Goal: Entertainment & Leisure: Consume media (video, audio)

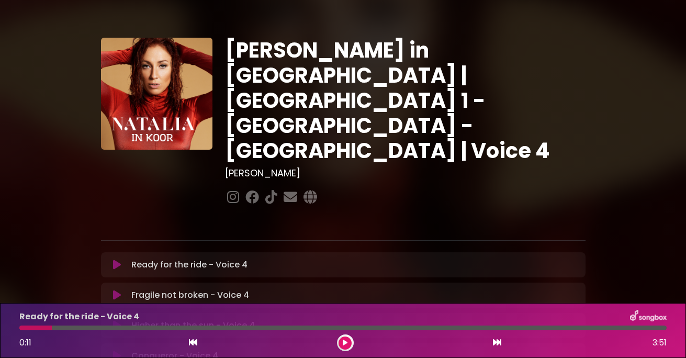
drag, startPoint x: 0, startPoint y: 0, endPoint x: 397, endPoint y: 206, distance: 447.5
click at [397, 259] on div "Ready for the ride - Voice 4 Loading Track..." at bounding box center [353, 265] width 452 height 13
click at [345, 343] on icon at bounding box center [345, 343] width 5 height 6
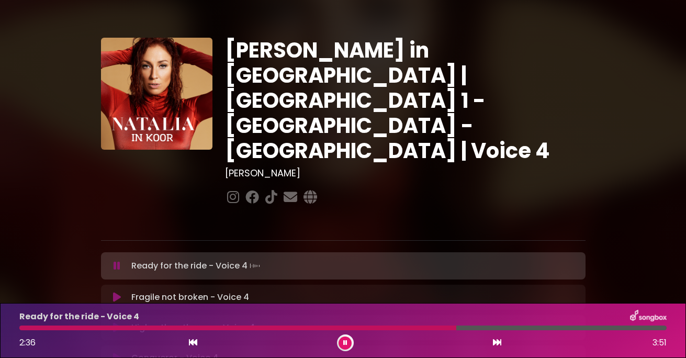
click at [399, 326] on div at bounding box center [237, 328] width 437 height 5
click at [399, 326] on div at bounding box center [232, 328] width 427 height 5
click at [401, 325] on div "Ready for the ride - Voice 4 2:16 3:51" at bounding box center [343, 330] width 660 height 41
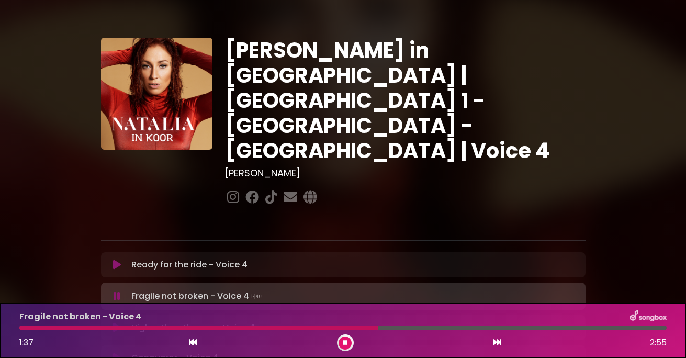
click at [336, 325] on div "Fragile not broken - Voice 4 1:37 2:55" at bounding box center [343, 330] width 660 height 41
click at [342, 324] on div "Fragile not broken - Voice 4 1:38 2:55" at bounding box center [343, 330] width 660 height 41
drag, startPoint x: 342, startPoint y: 324, endPoint x: 349, endPoint y: 328, distance: 7.6
click at [349, 328] on div at bounding box center [201, 328] width 365 height 5
click at [302, 328] on div at bounding box center [199, 328] width 360 height 5
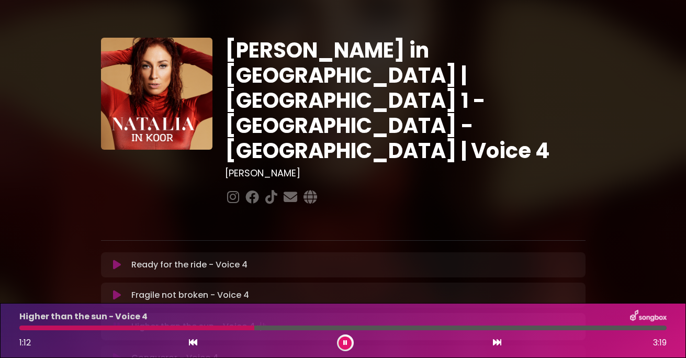
click at [254, 326] on div at bounding box center [136, 328] width 235 height 5
click at [221, 327] on div at bounding box center [139, 328] width 241 height 5
click at [332, 328] on div at bounding box center [211, 328] width 384 height 5
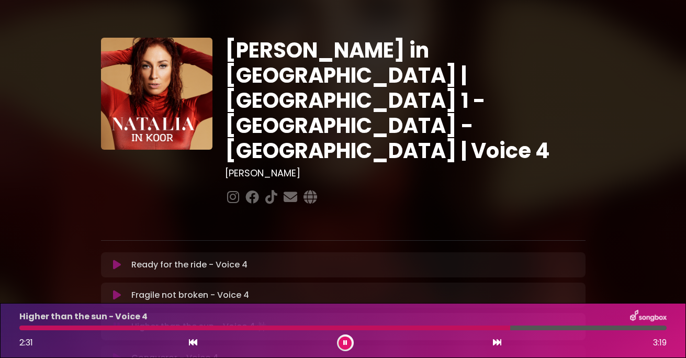
click at [416, 325] on div "Higher than the sun - Voice 4 2:31 3:19" at bounding box center [343, 330] width 660 height 41
click at [348, 340] on button at bounding box center [345, 343] width 13 height 13
click at [453, 327] on div at bounding box center [268, 328] width 499 height 5
click at [467, 326] on div at bounding box center [268, 328] width 499 height 5
click at [480, 325] on div "Higher than the sun - Voice 4 2:33 3:19" at bounding box center [343, 330] width 660 height 41
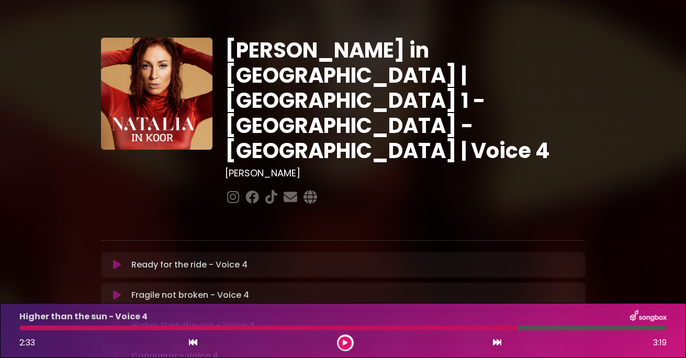
drag, startPoint x: 515, startPoint y: 327, endPoint x: 490, endPoint y: 329, distance: 25.2
click at [490, 329] on div at bounding box center [268, 328] width 499 height 5
click at [472, 328] on div at bounding box center [268, 328] width 499 height 5
click at [479, 325] on div "Higher than the sun - Voice 4 2:33 3:19" at bounding box center [343, 330] width 660 height 41
click at [482, 326] on div at bounding box center [268, 328] width 499 height 5
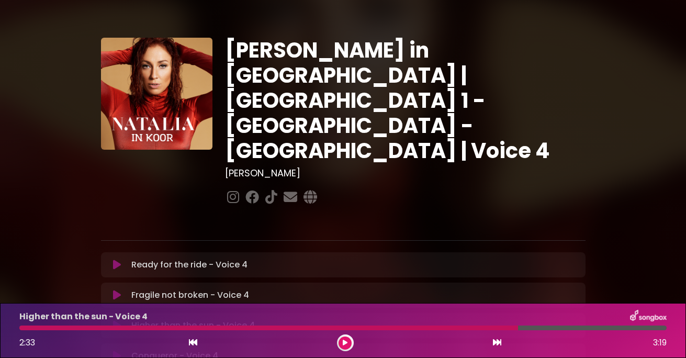
click at [482, 326] on div at bounding box center [268, 328] width 499 height 5
click at [345, 342] on icon at bounding box center [345, 343] width 5 height 6
click at [439, 327] on div at bounding box center [252, 328] width 466 height 5
click at [456, 326] on div at bounding box center [343, 328] width 648 height 5
click at [571, 327] on div at bounding box center [295, 328] width 552 height 5
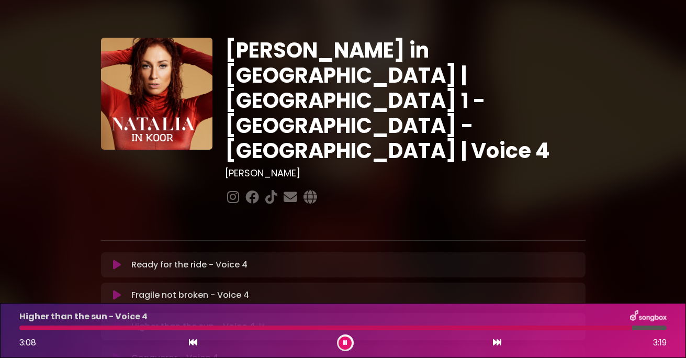
click at [346, 340] on icon at bounding box center [345, 343] width 4 height 6
click at [346, 340] on icon at bounding box center [345, 343] width 5 height 6
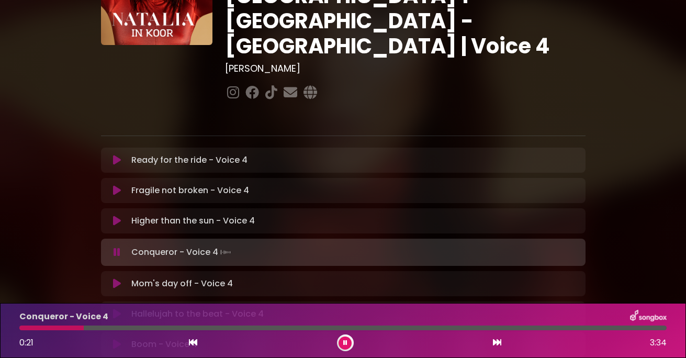
scroll to position [157, 0]
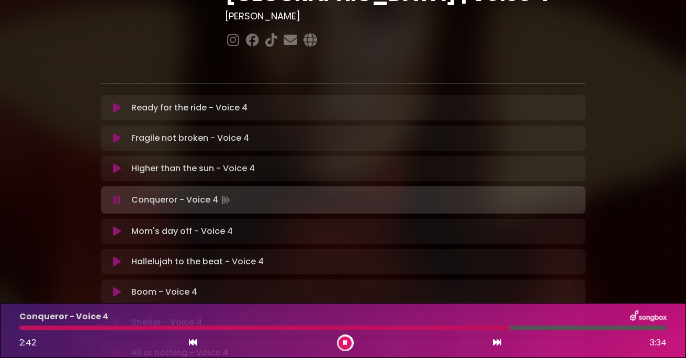
click at [509, 325] on div "Conqueror - Voice 4 2:42 3:34" at bounding box center [343, 330] width 660 height 41
click at [553, 327] on div at bounding box center [292, 328] width 546 height 5
click at [343, 338] on button at bounding box center [345, 343] width 13 height 13
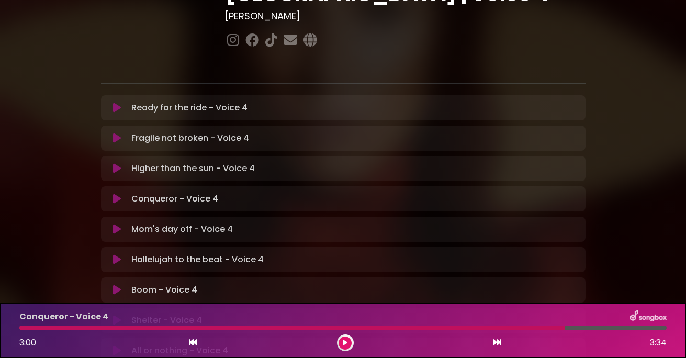
click at [344, 341] on icon at bounding box center [345, 343] width 5 height 6
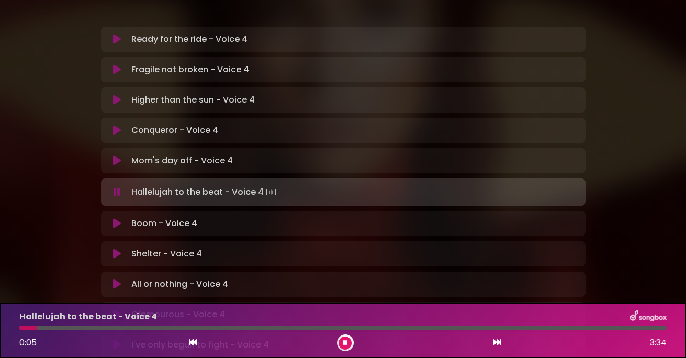
scroll to position [209, 0]
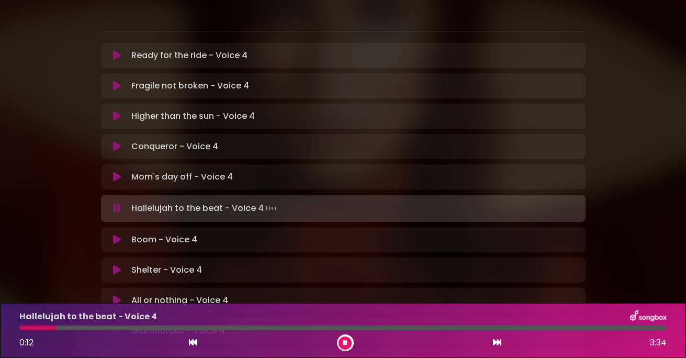
click at [341, 338] on button at bounding box center [345, 343] width 13 height 13
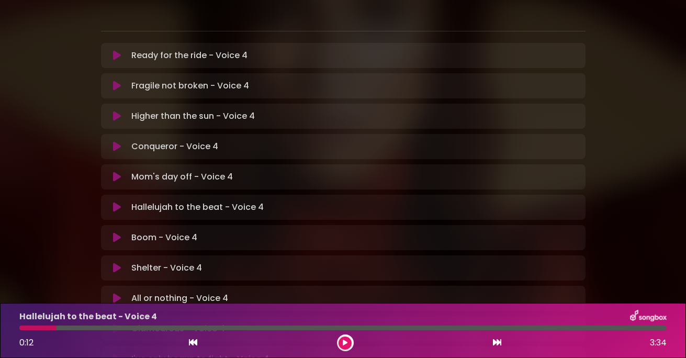
click at [341, 338] on button at bounding box center [345, 343] width 13 height 13
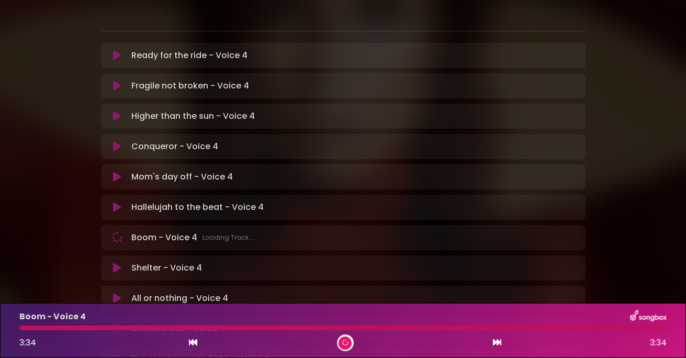
click at [292, 201] on div "Hallelujah to the beat - Voice 4 Loading Track..." at bounding box center [353, 207] width 452 height 13
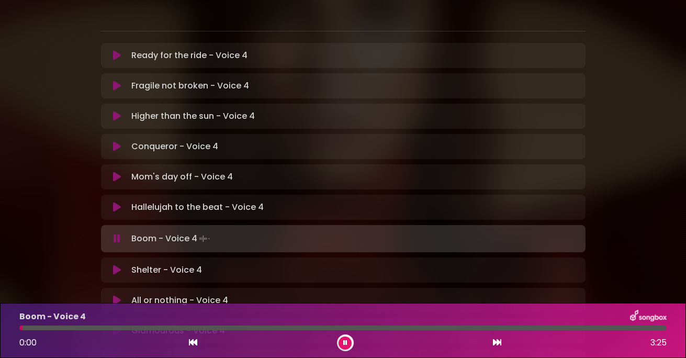
click at [225, 201] on p "Hallelujah to the beat - Voice 4 Loading Track..." at bounding box center [197, 207] width 132 height 13
click at [115, 202] on icon at bounding box center [117, 207] width 8 height 10
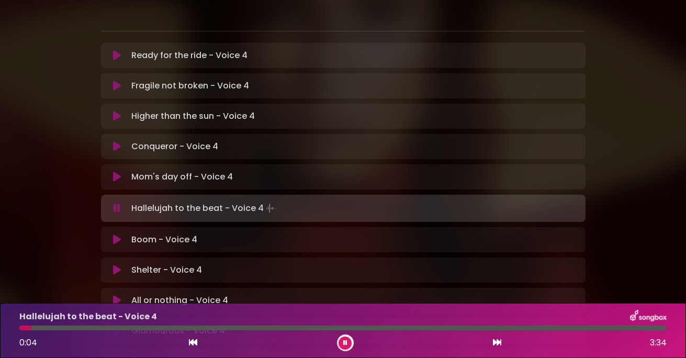
click at [495, 326] on div at bounding box center [343, 328] width 648 height 5
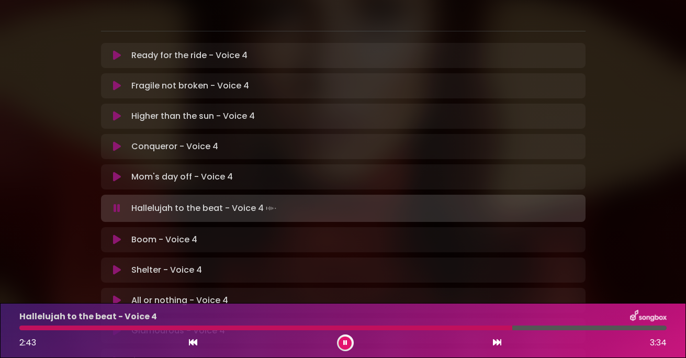
click at [454, 327] on div at bounding box center [265, 328] width 493 height 5
click at [430, 328] on div at bounding box center [257, 328] width 476 height 5
click at [355, 327] on div at bounding box center [237, 328] width 437 height 5
click at [326, 327] on div at bounding box center [203, 328] width 368 height 5
click at [304, 325] on div "Hallelujah to the beat - Voice 4 1:43 3:34" at bounding box center [343, 330] width 660 height 41
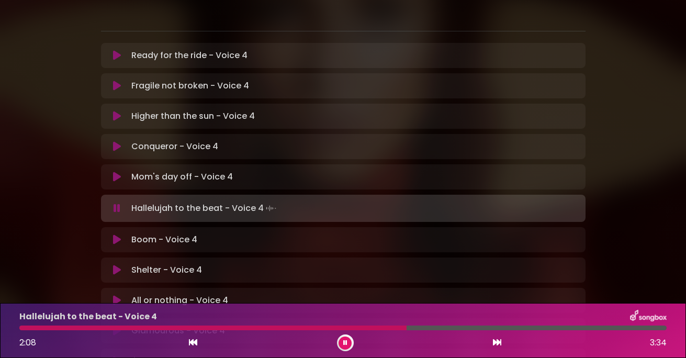
click at [447, 327] on div at bounding box center [343, 328] width 648 height 5
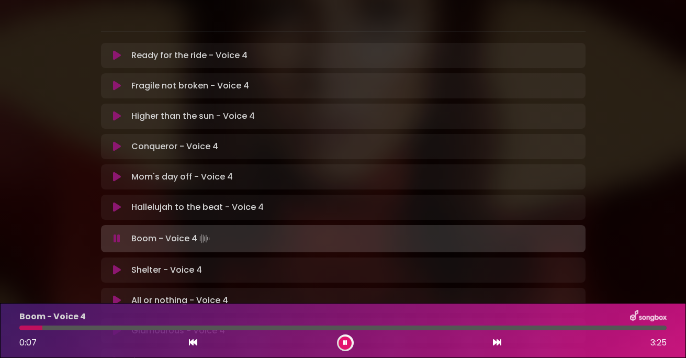
click at [346, 340] on icon at bounding box center [344, 342] width 5 height 7
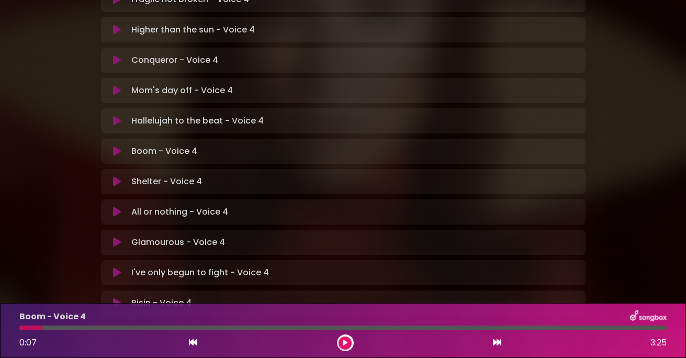
scroll to position [314, 0]
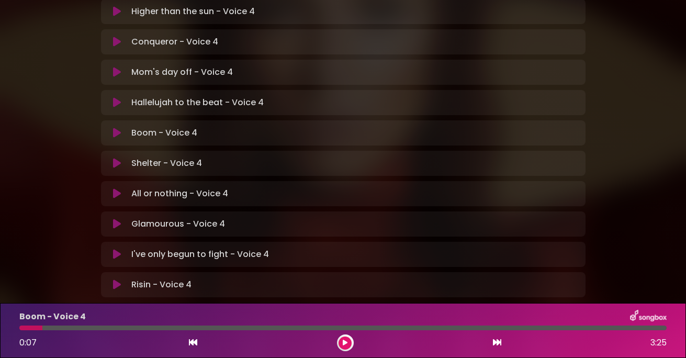
click at [342, 336] on div at bounding box center [345, 343] width 17 height 17
click at [344, 342] on icon at bounding box center [345, 343] width 5 height 6
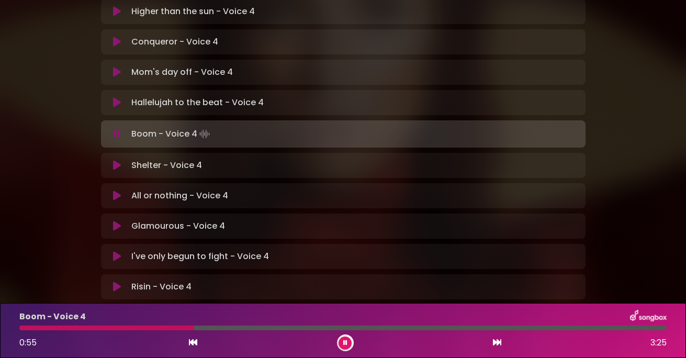
click at [340, 339] on button at bounding box center [345, 343] width 13 height 13
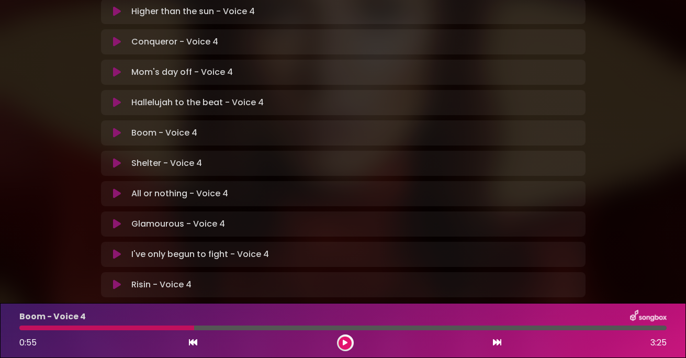
click at [20, 326] on div at bounding box center [106, 328] width 175 height 5
click at [190, 339] on icon at bounding box center [193, 342] width 8 height 8
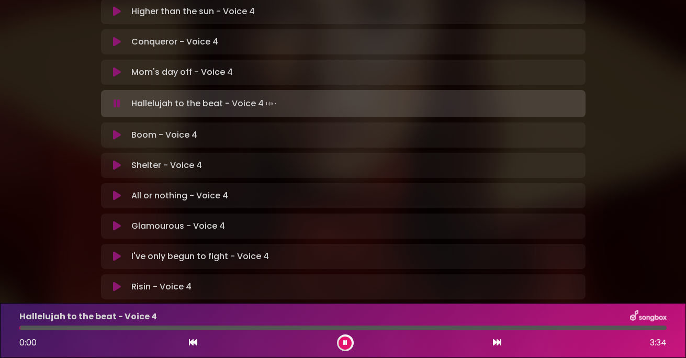
click at [498, 341] on icon at bounding box center [497, 342] width 8 height 8
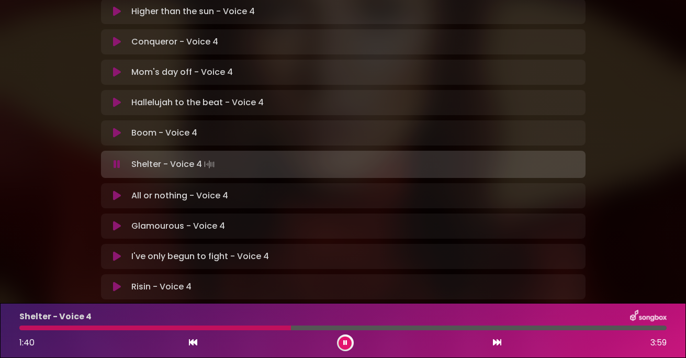
click at [236, 326] on div at bounding box center [155, 328] width 272 height 5
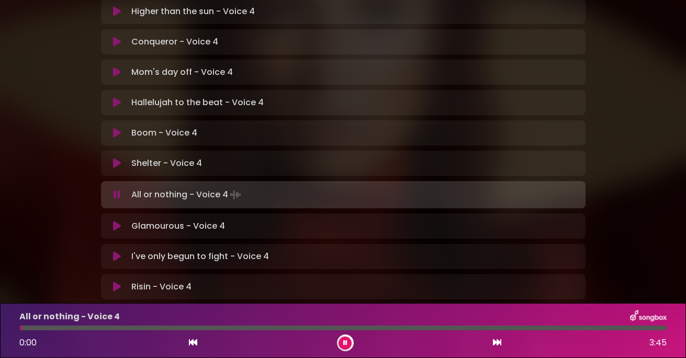
click at [346, 343] on icon at bounding box center [345, 343] width 5 height 6
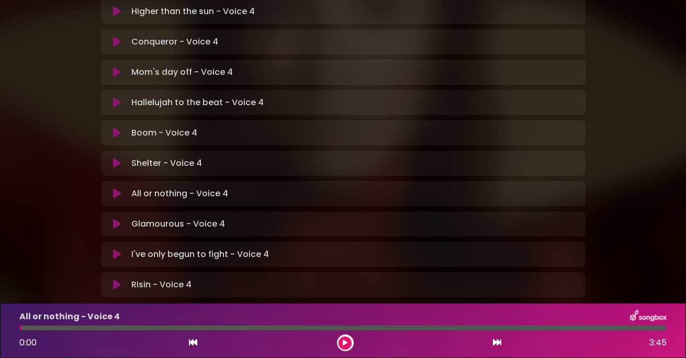
click at [343, 350] on div at bounding box center [345, 343] width 17 height 17
click at [350, 341] on button at bounding box center [345, 343] width 13 height 13
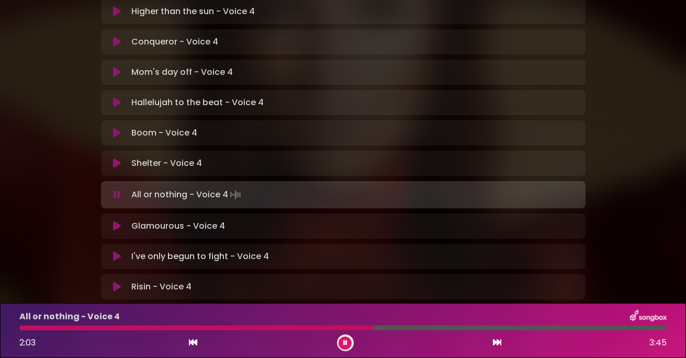
click at [350, 341] on button at bounding box center [345, 343] width 13 height 13
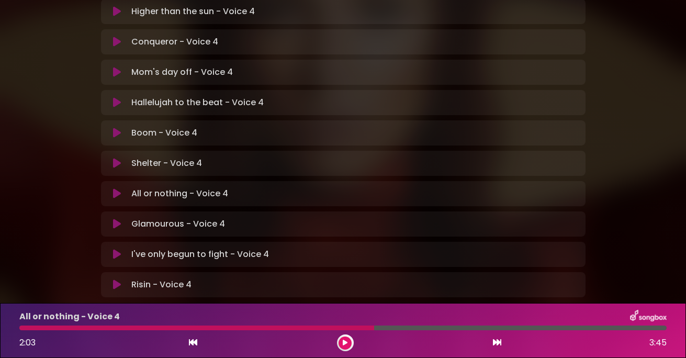
click at [350, 341] on button at bounding box center [345, 343] width 13 height 13
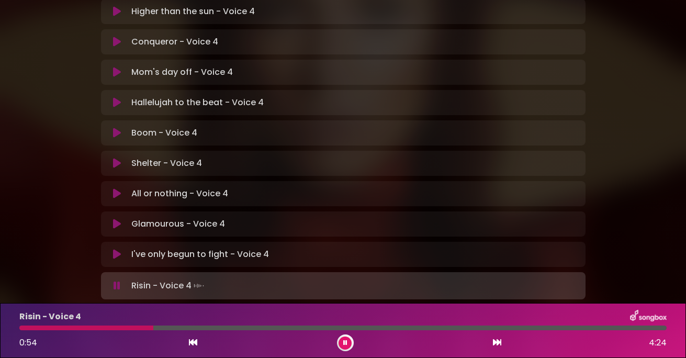
click at [153, 326] on div at bounding box center [86, 328] width 134 height 5
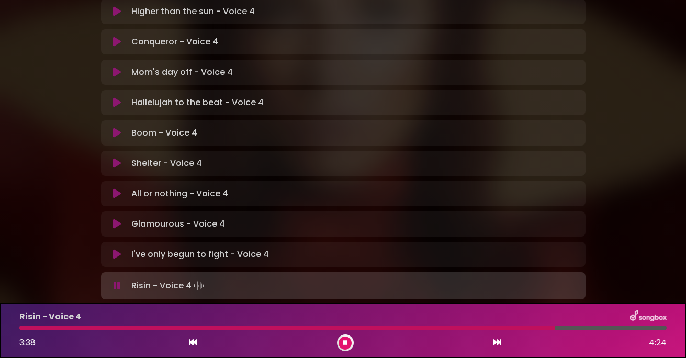
click at [348, 338] on button at bounding box center [345, 343] width 13 height 13
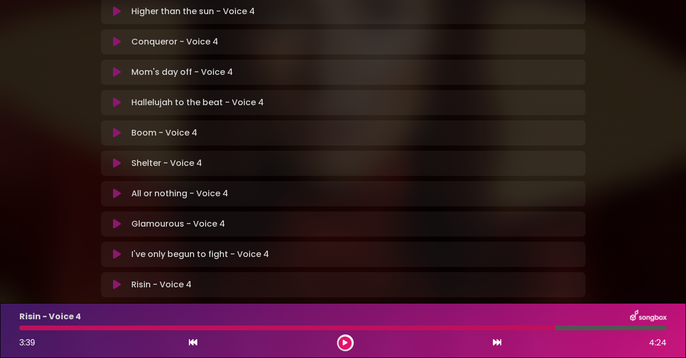
click at [343, 338] on button at bounding box center [345, 343] width 13 height 13
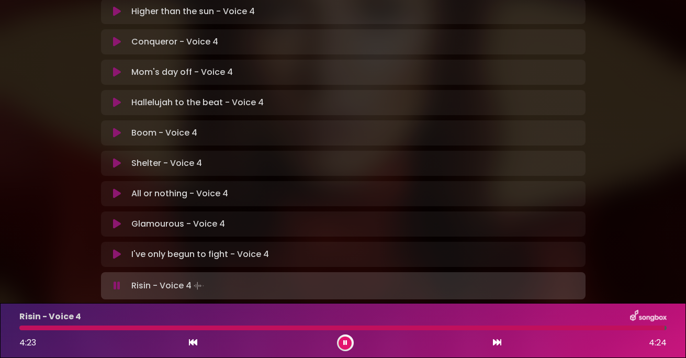
click at [190, 339] on icon at bounding box center [193, 342] width 8 height 8
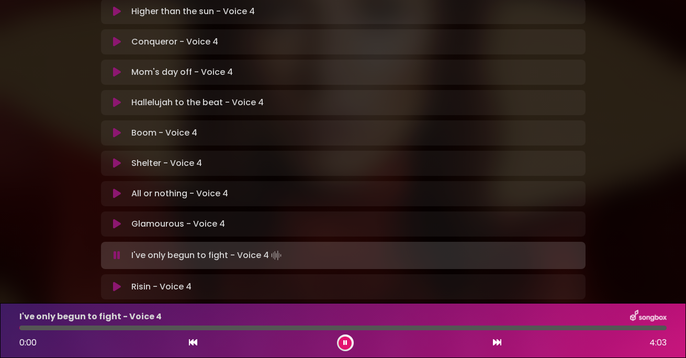
click at [491, 339] on div "0:00 4:03" at bounding box center [343, 343] width 660 height 17
click at [499, 339] on icon at bounding box center [497, 342] width 8 height 8
